Goal: Task Accomplishment & Management: Use online tool/utility

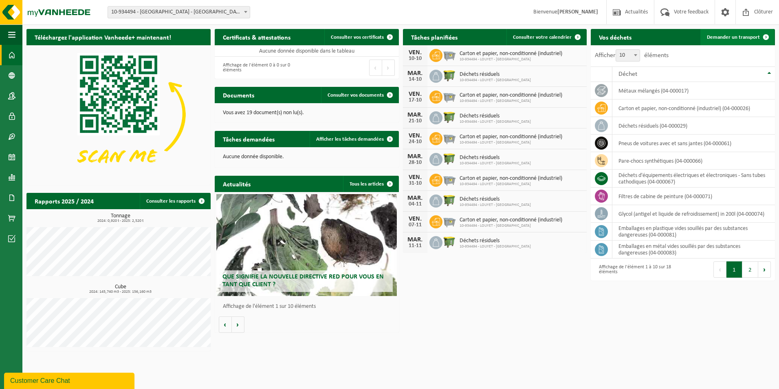
click at [730, 40] on span "Demander un transport" at bounding box center [733, 37] width 53 height 5
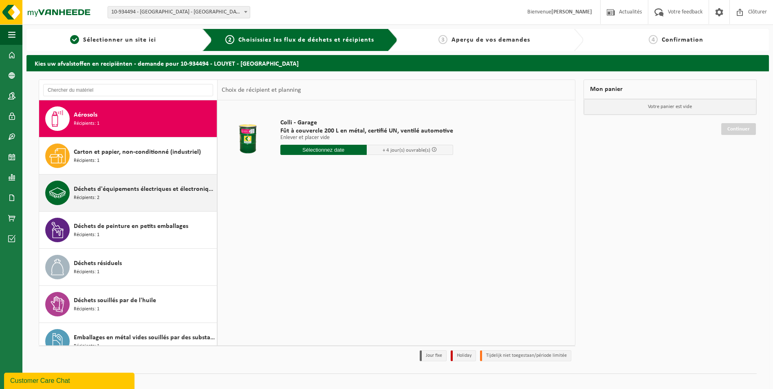
click at [137, 196] on div "Déchets d'équipements électriques et électroniques - Sans tubes cathodiques Réc…" at bounding box center [144, 192] width 141 height 24
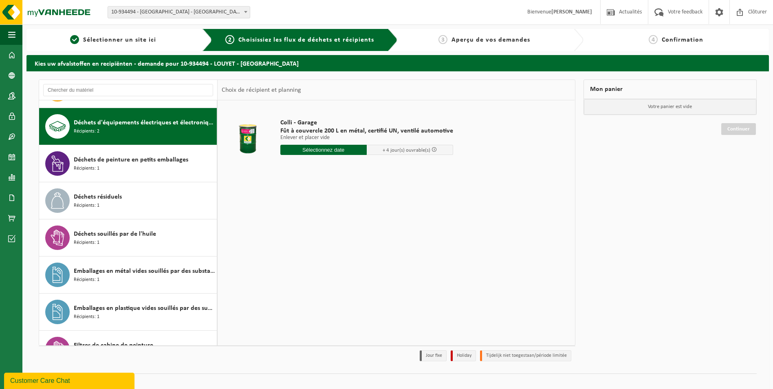
scroll to position [74, 0]
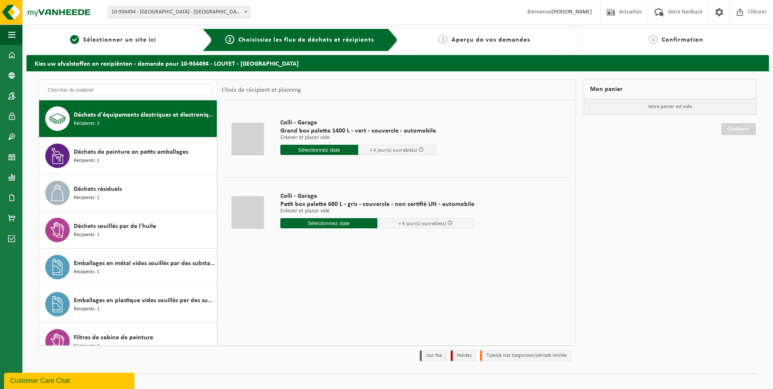
click at [339, 224] on input "text" at bounding box center [328, 223] width 97 height 10
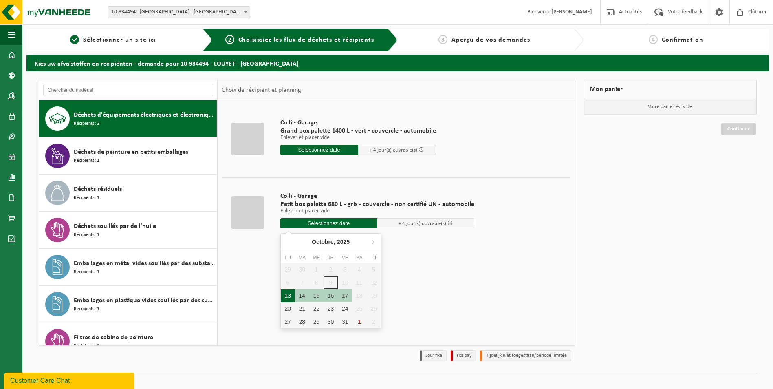
click at [289, 297] on div "13" at bounding box center [288, 295] width 14 height 13
type input "à partir de 2025-10-13"
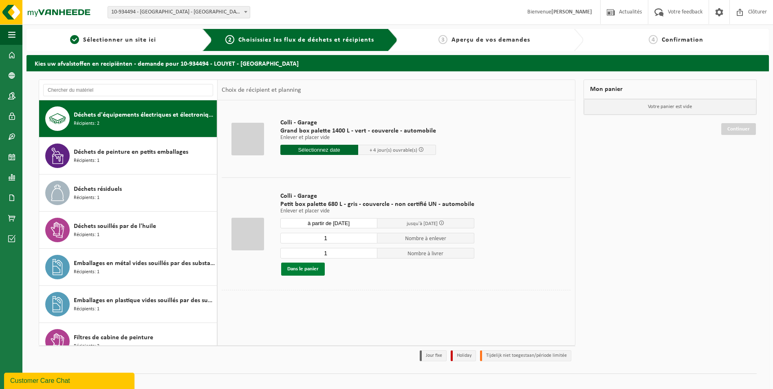
click at [310, 267] on button "Dans le panier" at bounding box center [303, 268] width 44 height 13
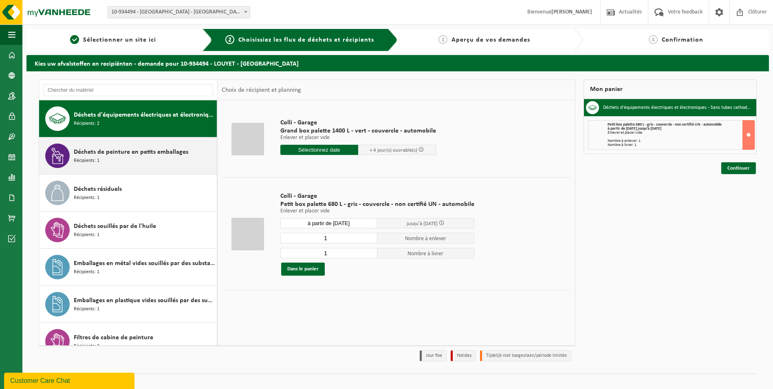
click at [157, 145] on div "Déchets de peinture en petits emballages Récipients: 1" at bounding box center [144, 155] width 141 height 24
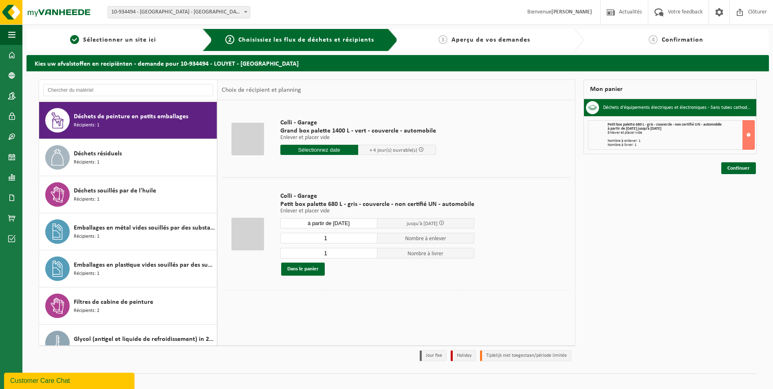
scroll to position [111, 0]
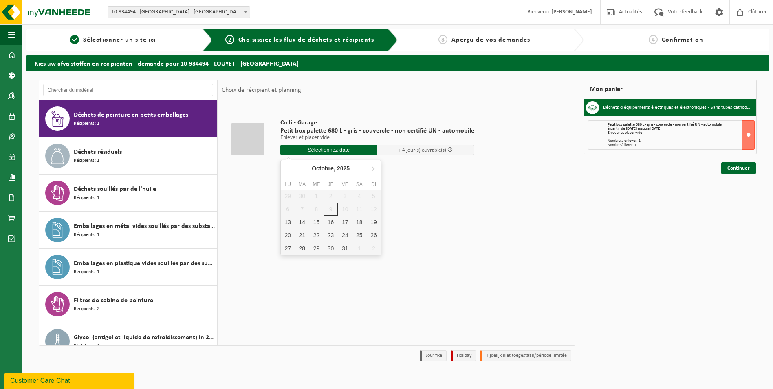
click at [322, 149] on input "text" at bounding box center [328, 150] width 97 height 10
click at [287, 222] on div "13" at bounding box center [288, 222] width 14 height 13
type input "à partir de 2025-10-13"
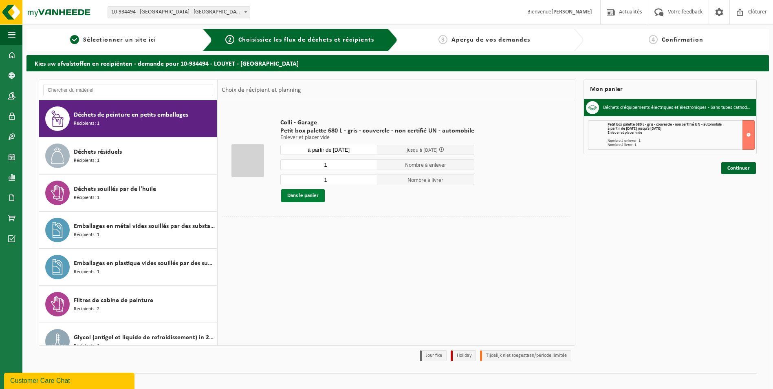
click at [313, 194] on button "Dans le panier" at bounding box center [303, 195] width 44 height 13
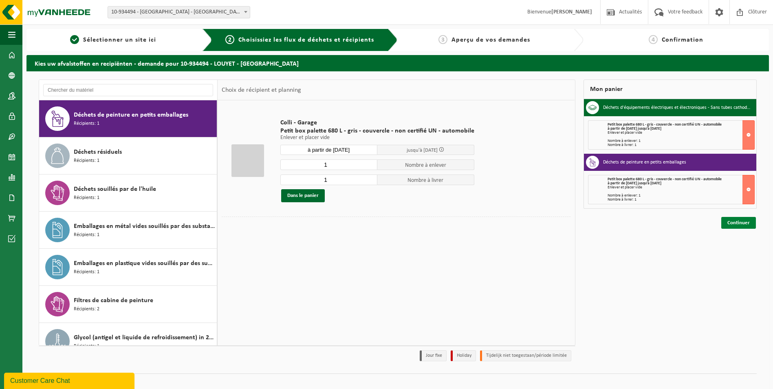
click at [741, 224] on link "Continuer" at bounding box center [738, 223] width 35 height 12
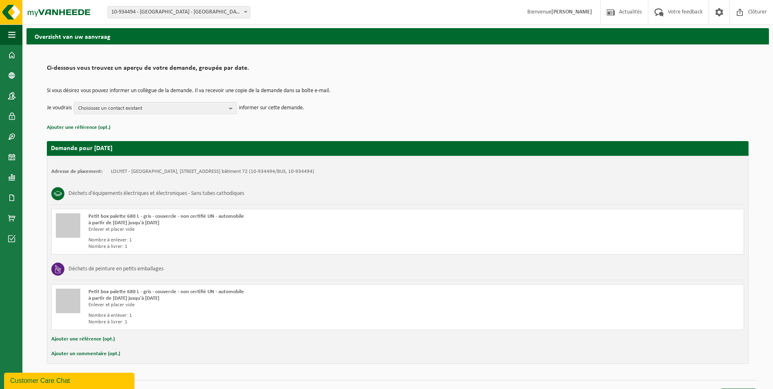
scroll to position [43, 0]
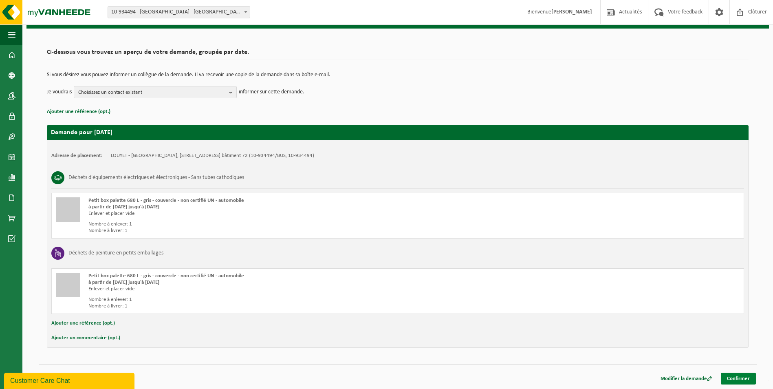
click at [731, 379] on link "Confirmer" at bounding box center [738, 378] width 35 height 12
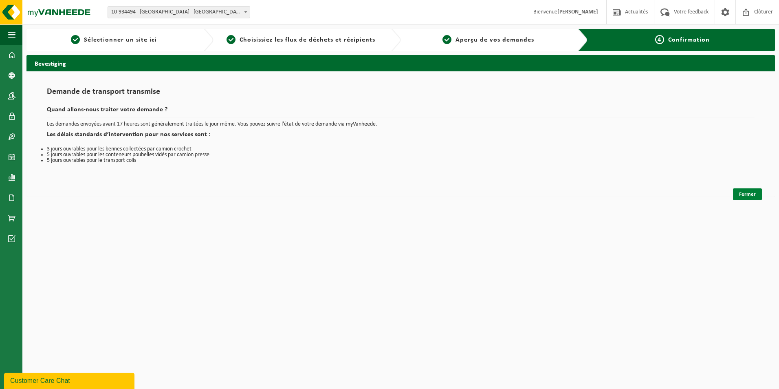
click at [742, 194] on link "Fermer" at bounding box center [747, 194] width 29 height 12
